Goal: Navigation & Orientation: Find specific page/section

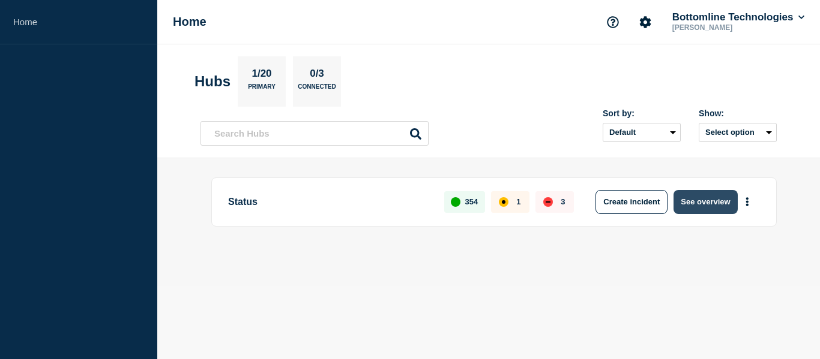
click at [694, 190] on button "See overview" at bounding box center [705, 202] width 64 height 24
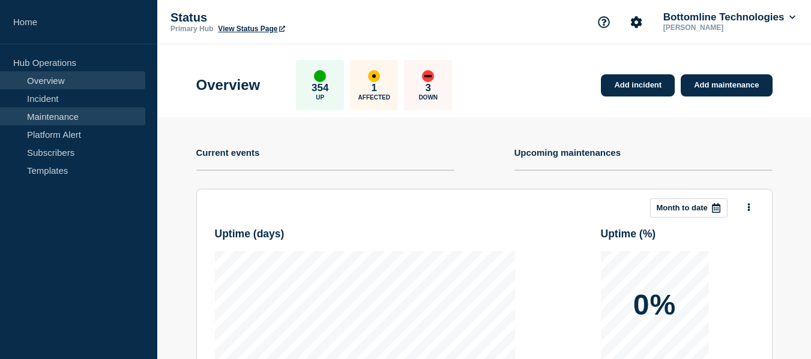
click at [52, 107] on link "Maintenance" at bounding box center [72, 116] width 145 height 18
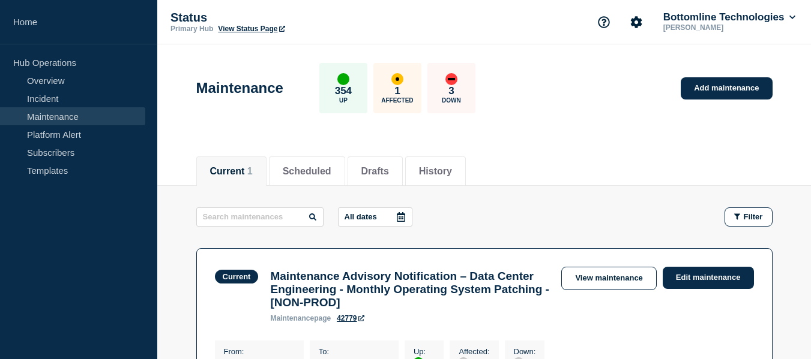
scroll to position [120, 0]
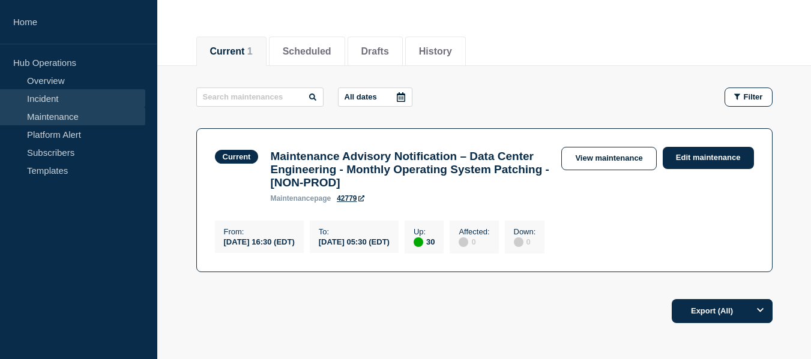
click at [59, 92] on link "Incident" at bounding box center [72, 98] width 145 height 18
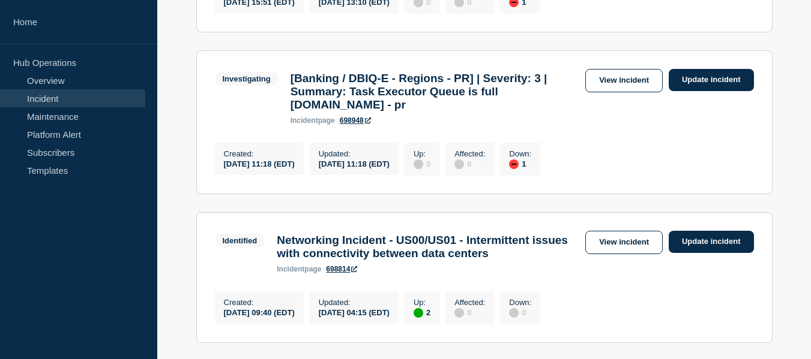
scroll to position [180, 0]
